Goal: Transaction & Acquisition: Obtain resource

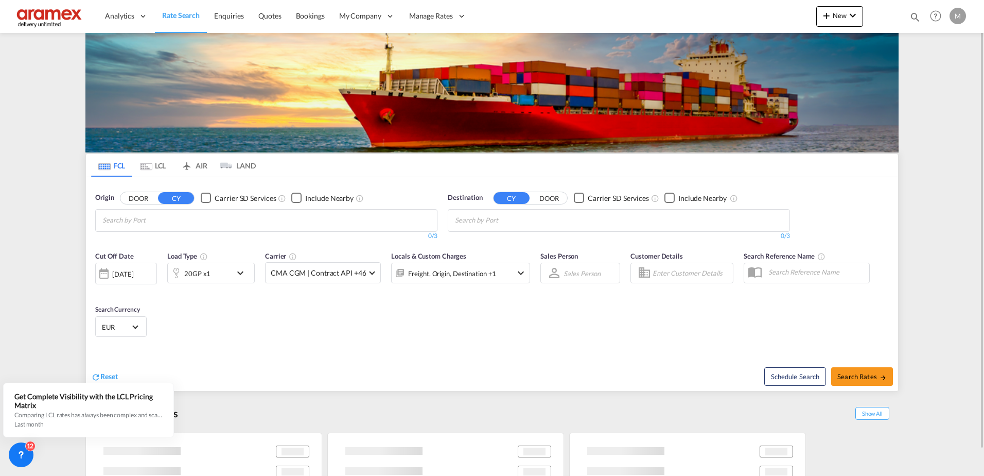
click at [221, 274] on div "20GP x1" at bounding box center [200, 273] width 64 height 21
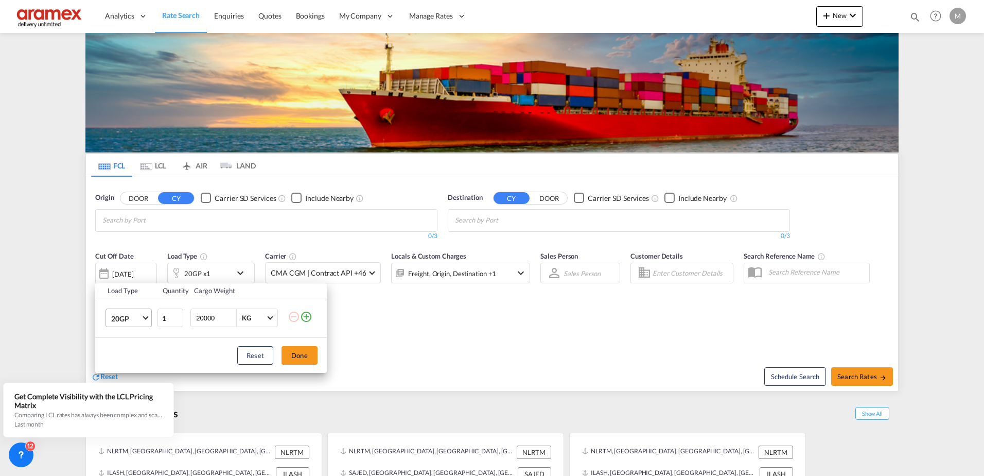
click at [134, 320] on span "20GP" at bounding box center [126, 319] width 30 height 10
click at [150, 368] on md-option "40HC" at bounding box center [138, 367] width 70 height 25
click at [309, 357] on button "Done" at bounding box center [300, 355] width 36 height 19
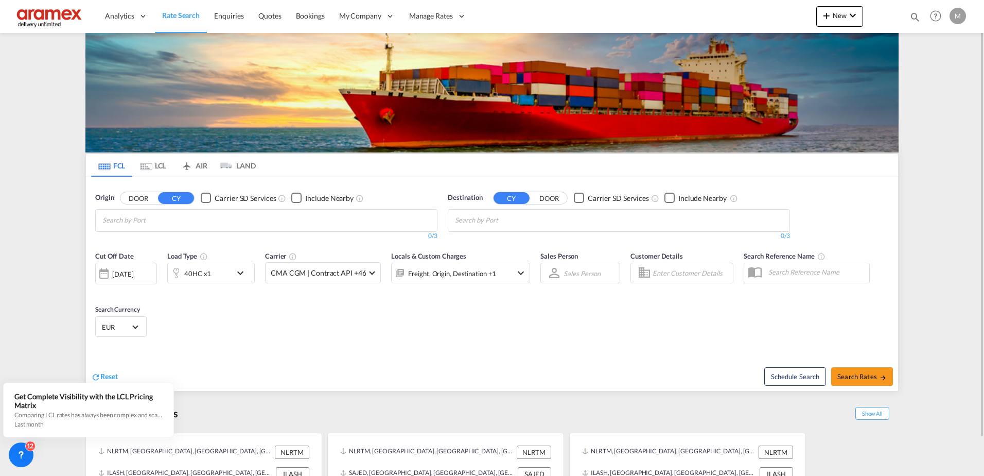
click at [218, 218] on md-chips at bounding box center [266, 221] width 341 height 22
type input "[PERSON_NAME]"
click at [142, 275] on div "[PERSON_NAME] dam [GEOGRAPHIC_DATA] NLRTM" at bounding box center [182, 290] width 196 height 31
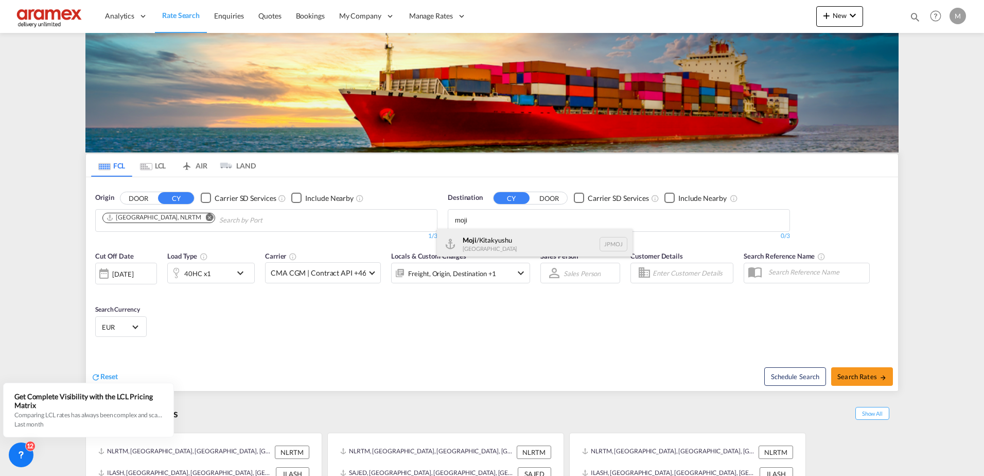
type input "moji"
click at [506, 245] on div "Moji /Kitakyushu [GEOGRAPHIC_DATA] JPMOJ" at bounding box center [535, 244] width 196 height 31
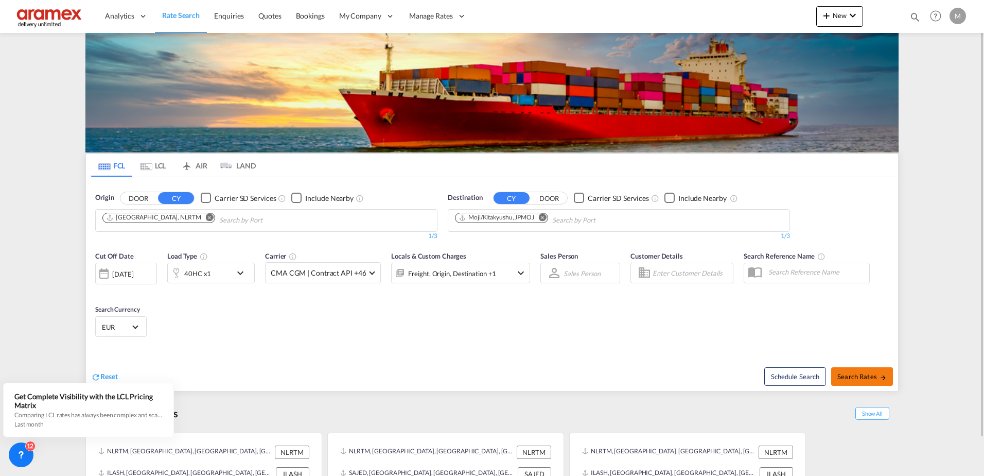
click at [866, 377] on span "Search Rates" at bounding box center [862, 376] width 49 height 8
type input "NLRTM to JPMOJ / [DATE]"
